Goal: Find specific page/section: Find specific page/section

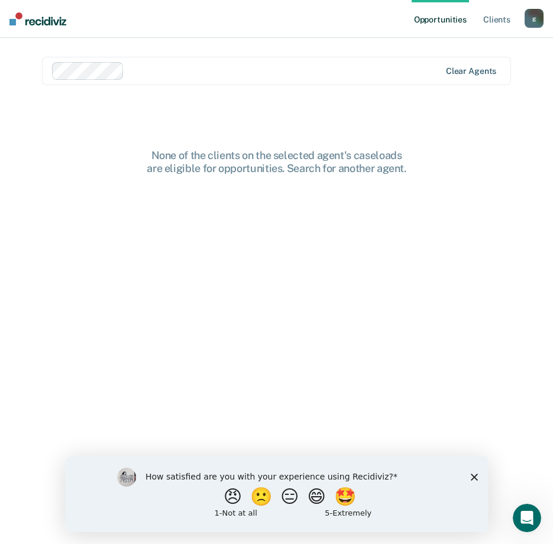
click at [475, 67] on div "Clear agents" at bounding box center [471, 71] width 50 height 10
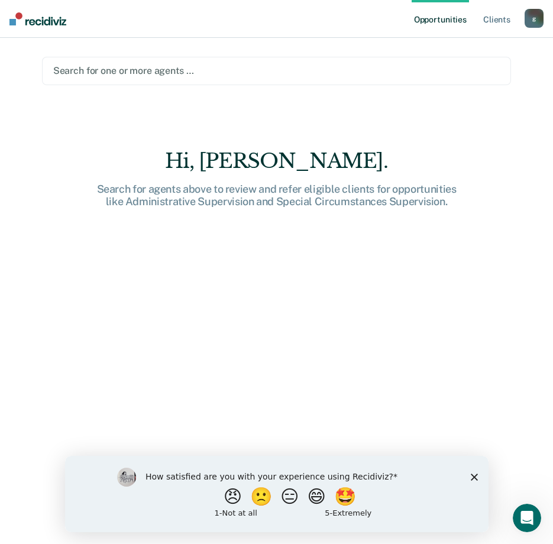
drag, startPoint x: 204, startPoint y: 56, endPoint x: 128, endPoint y: 75, distance: 78.6
click at [177, 70] on main "Search for one or more agents … [PERSON_NAME]. Search for agents above to revie…" at bounding box center [277, 277] width 498 height 478
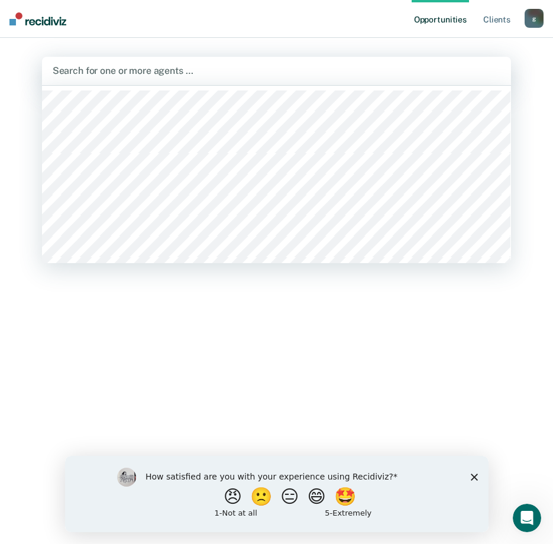
click at [119, 75] on div at bounding box center [277, 71] width 449 height 14
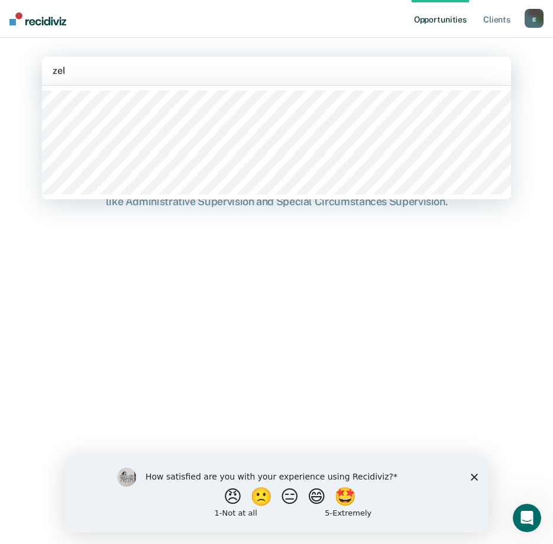
type input "[PERSON_NAME]"
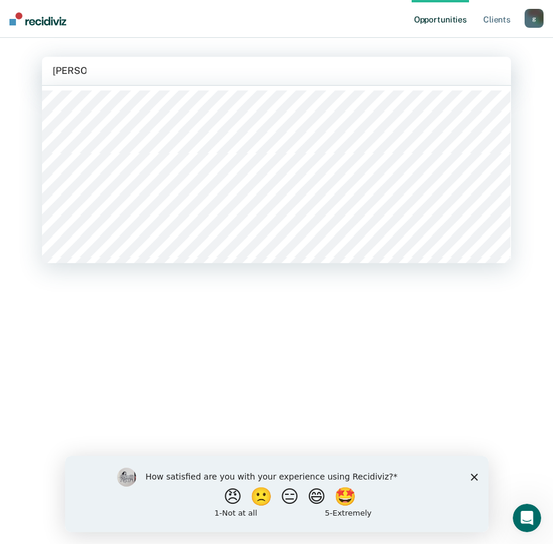
type input "[PERSON_NAME]"
